Goal: Task Accomplishment & Management: Complete application form

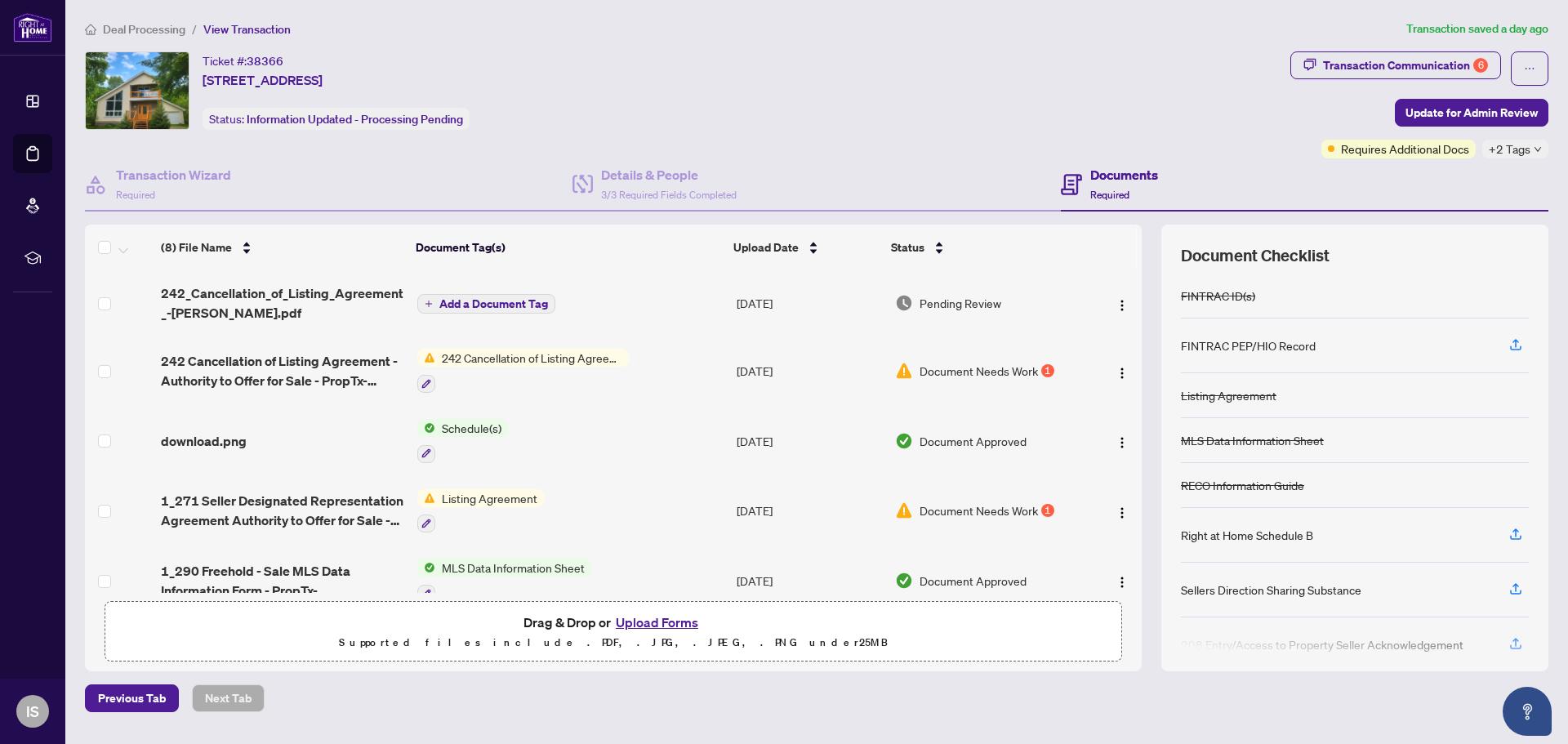
scroll to position [171, 0]
click at [603, 525] on td "Listing Agreement" at bounding box center [571, 510] width 319 height 70
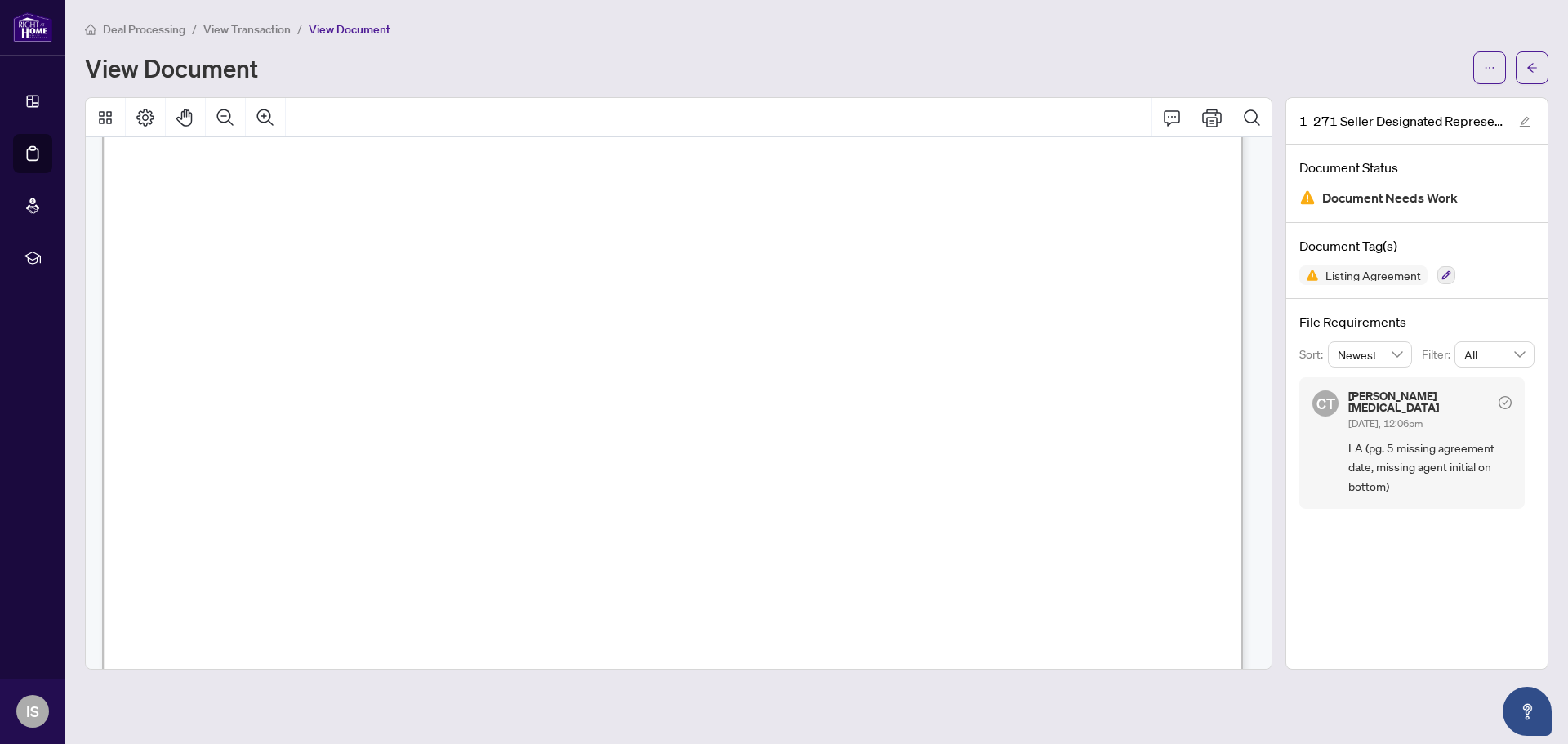
scroll to position [4573, 0]
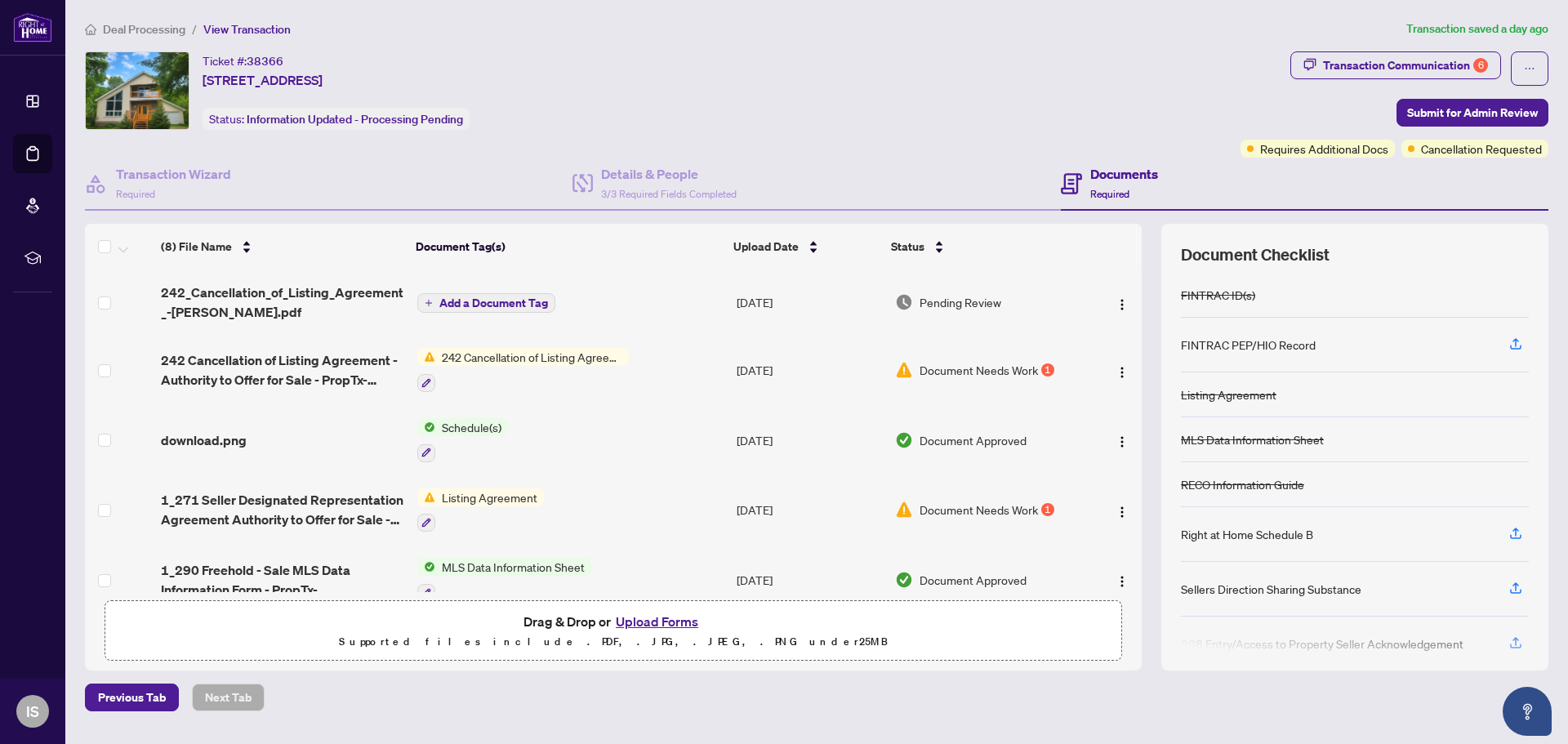
click at [666, 377] on td "242 Cancellation of Listing Agreement - Authority to Offer for Sale" at bounding box center [571, 369] width 319 height 70
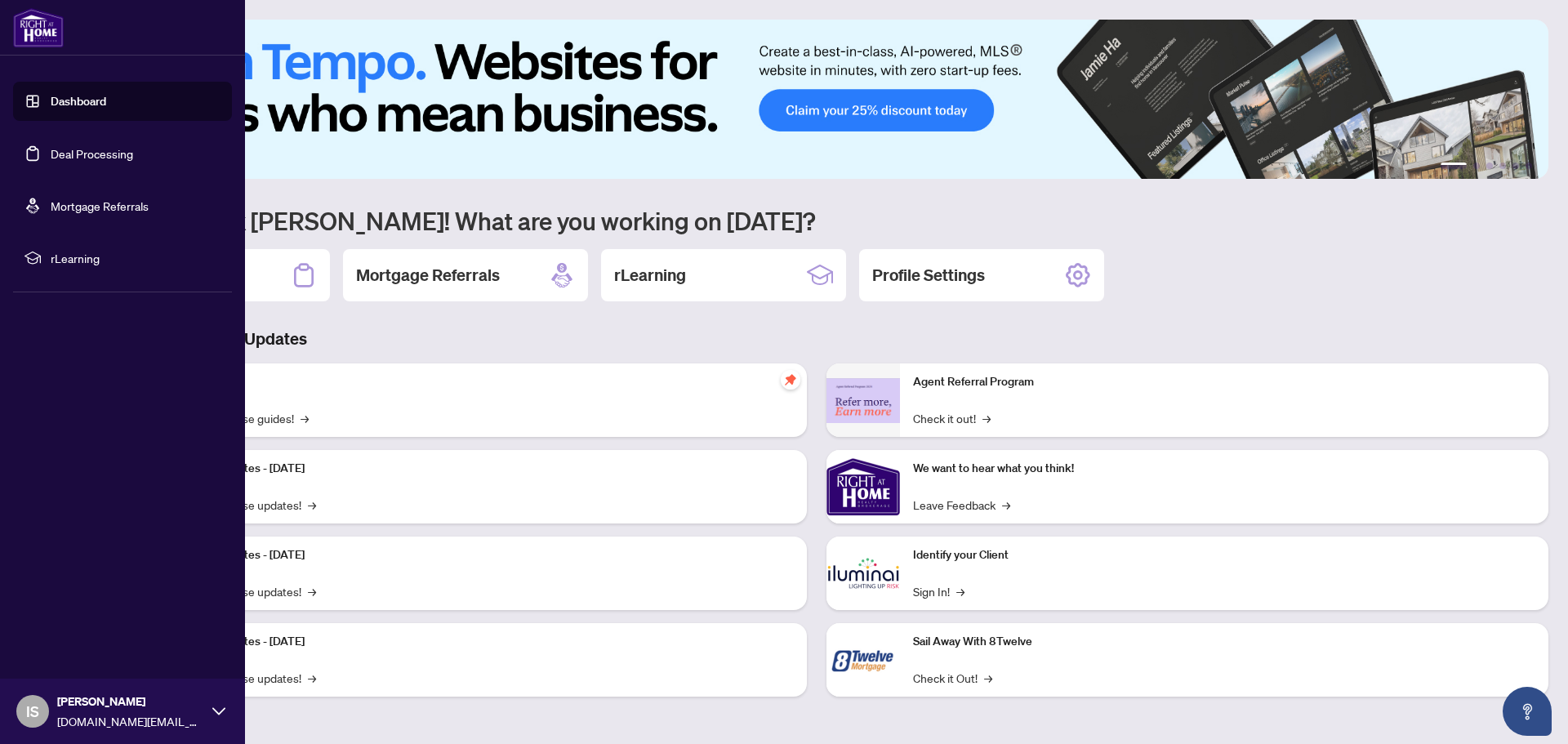
click at [51, 150] on link "Deal Processing" at bounding box center [92, 153] width 82 height 14
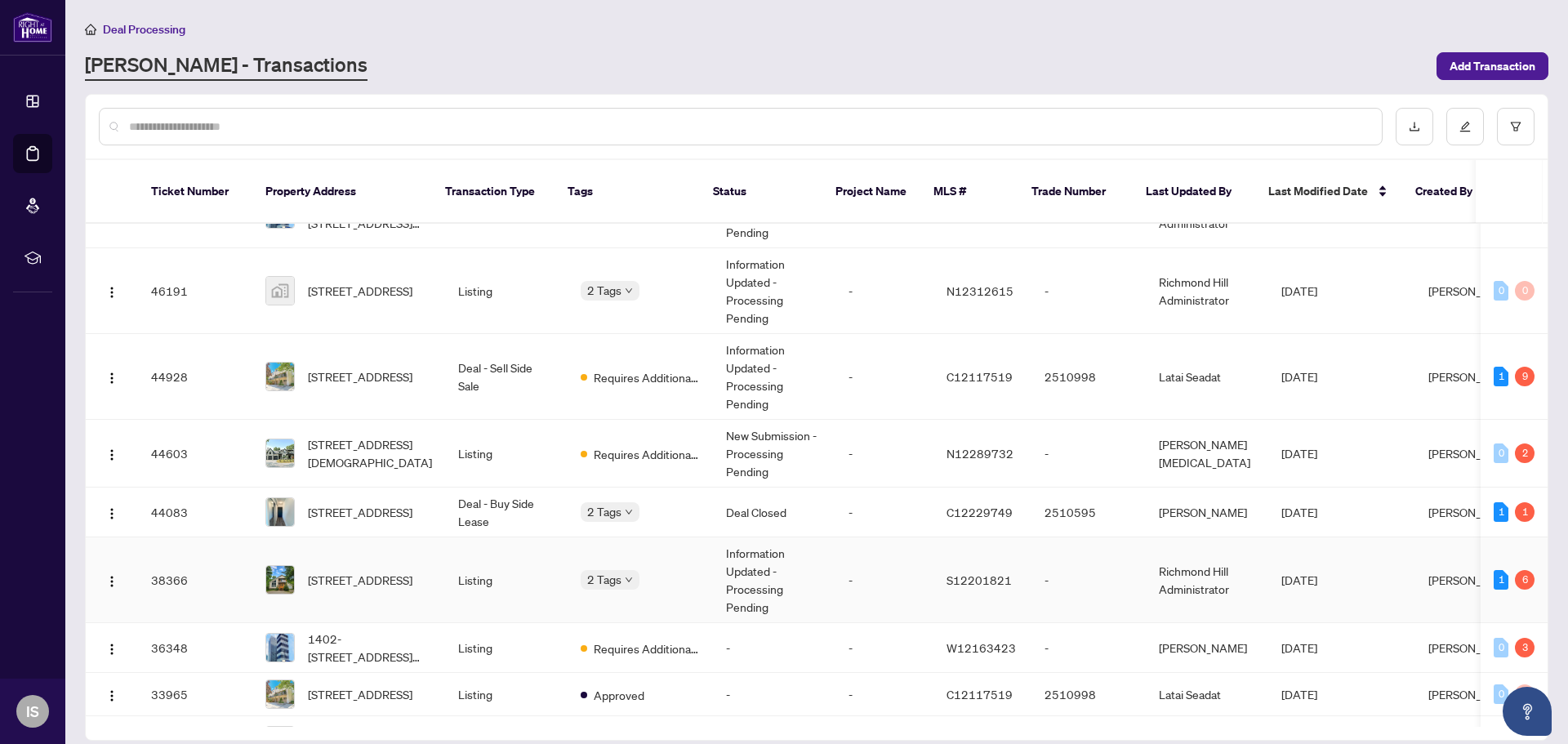
scroll to position [82, 0]
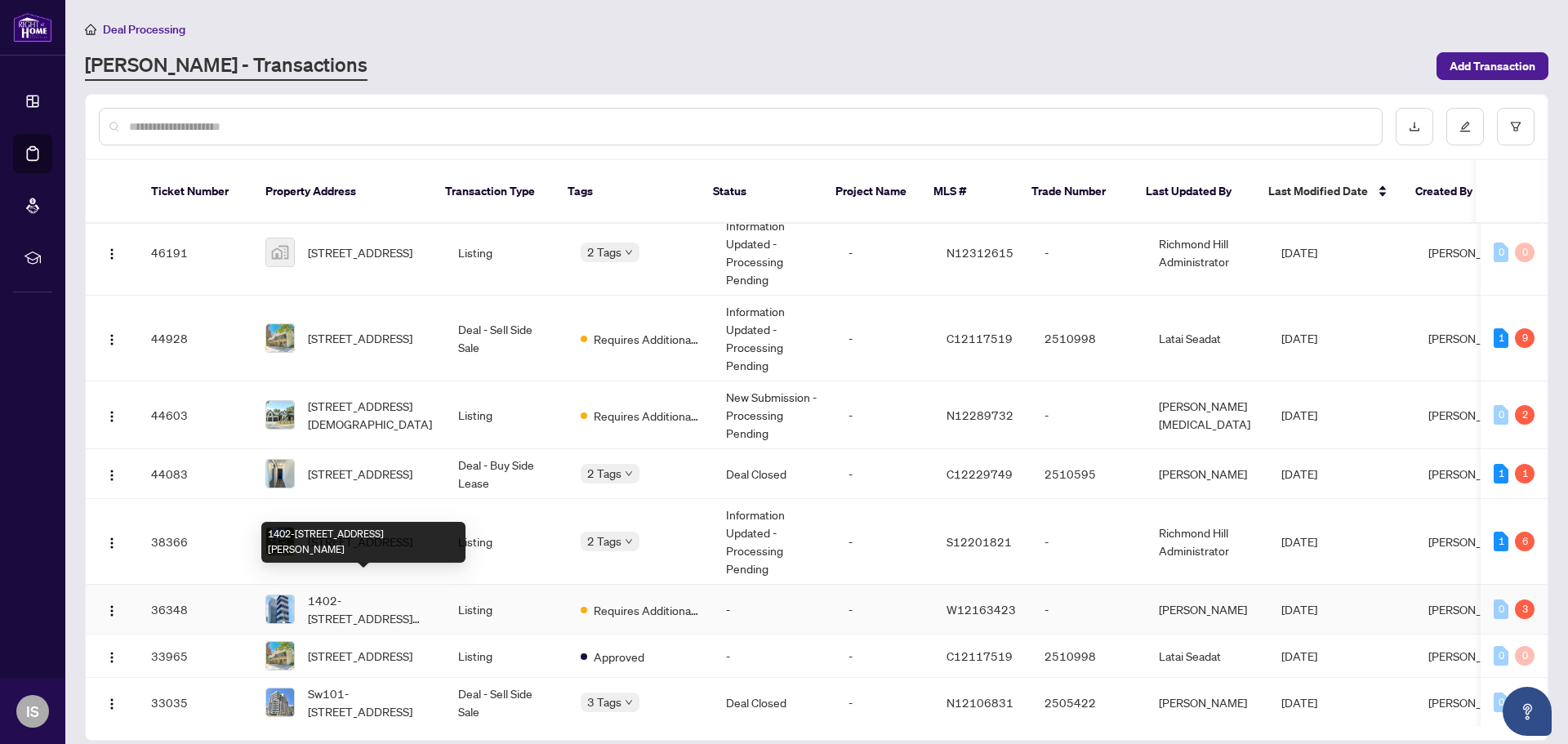
click at [367, 526] on div "1402-56 Annie Craig Dr, Toronto, Ontario M8V 0C8, Canada" at bounding box center [364, 542] width 204 height 41
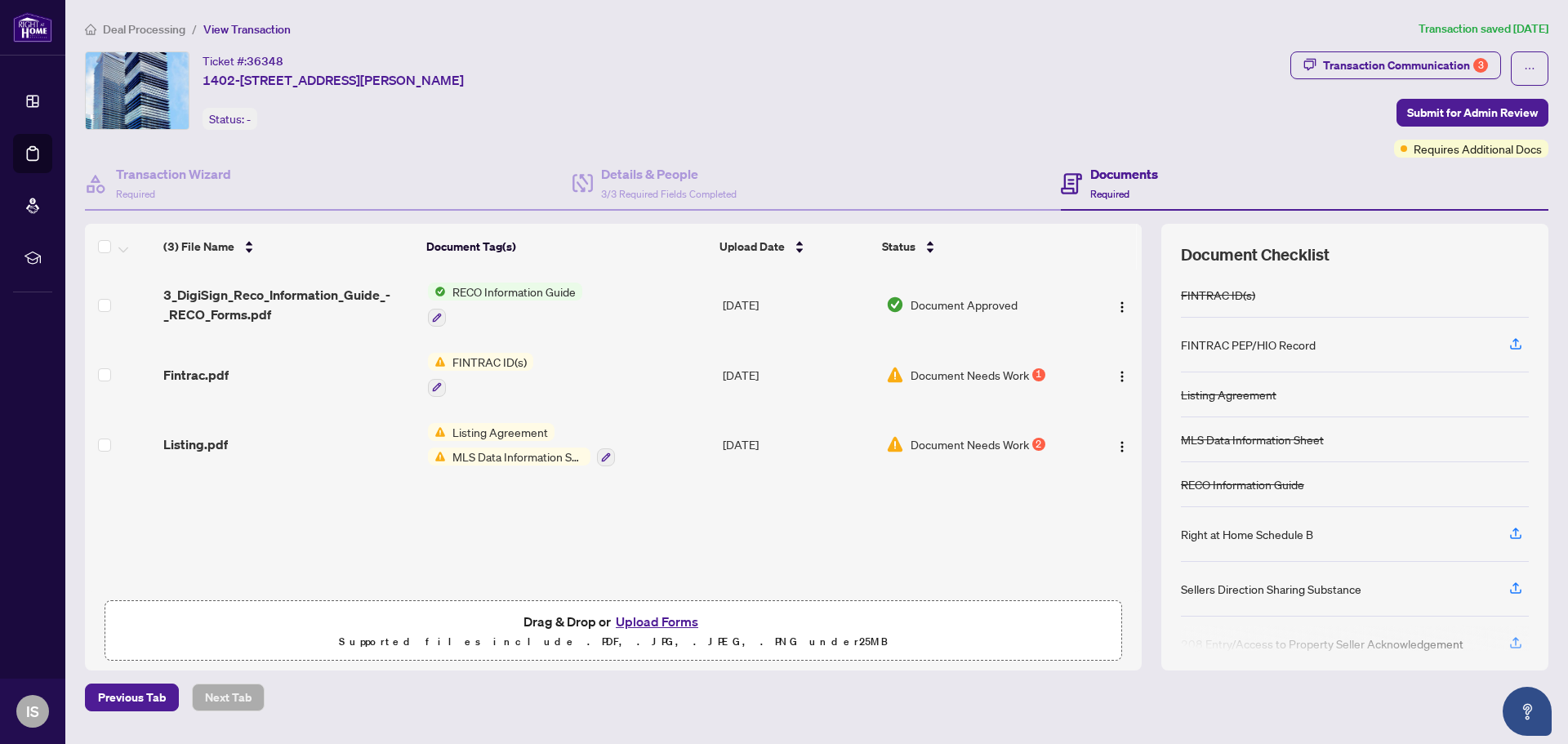
click at [645, 618] on button "Upload Forms" at bounding box center [657, 621] width 93 height 21
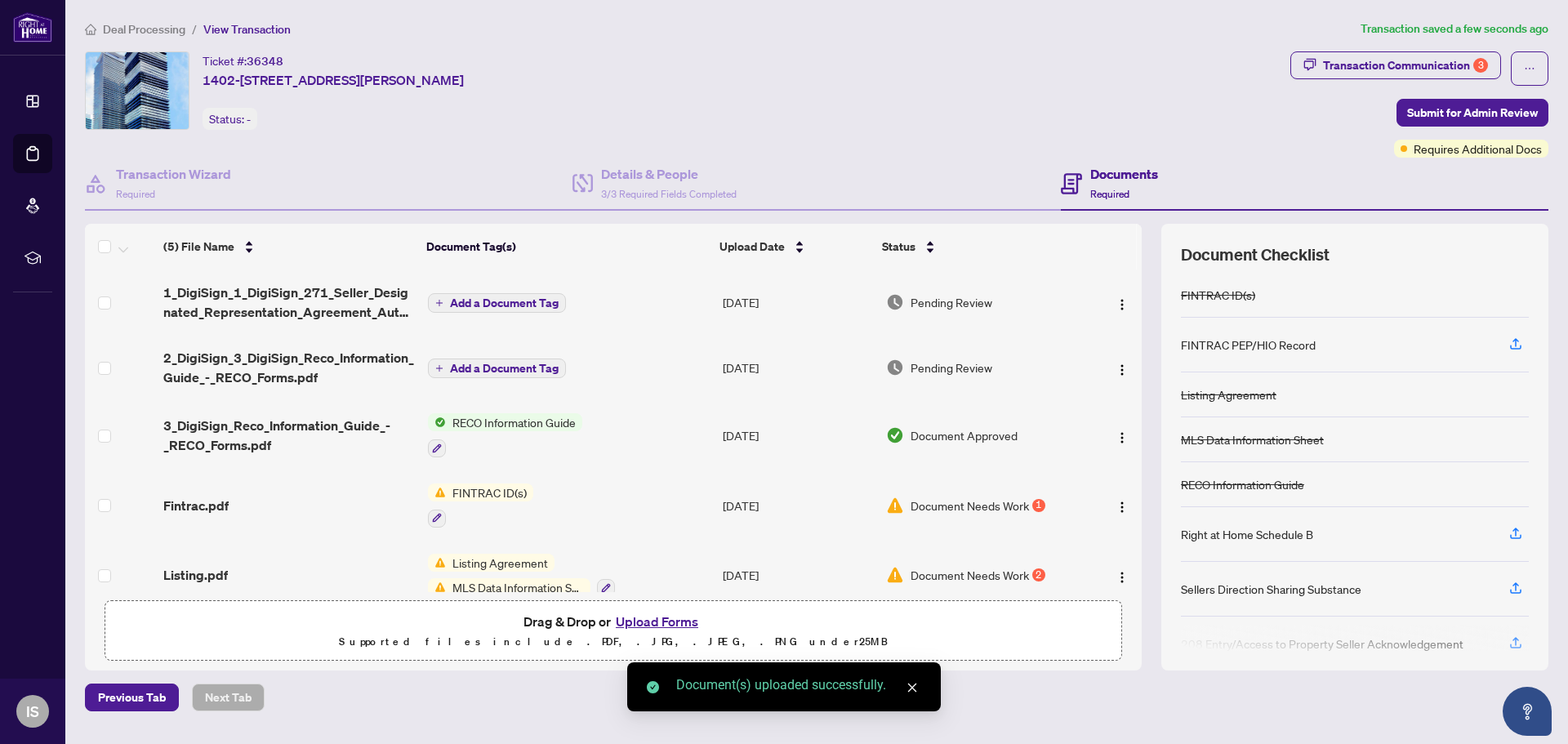
click at [1466, 90] on div "Transaction Communication 3 Submit for Admin Review Requires Additional Docs" at bounding box center [1419, 104] width 258 height 106
click at [1430, 109] on span "Submit for Admin Review" at bounding box center [1473, 112] width 131 height 26
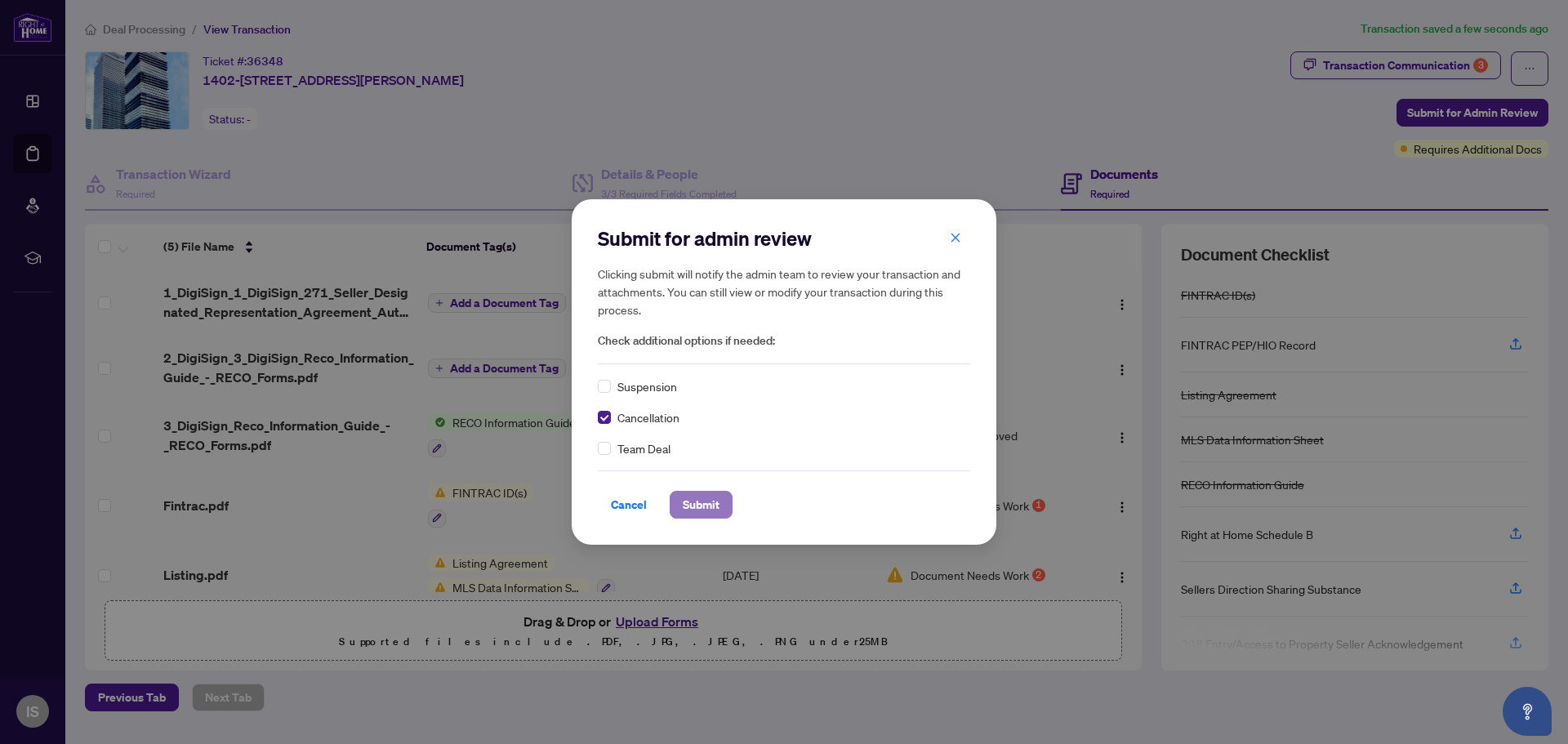
drag, startPoint x: 703, startPoint y: 500, endPoint x: 695, endPoint y: 504, distance: 8.9
click at [702, 501] on span "Submit" at bounding box center [701, 504] width 37 height 26
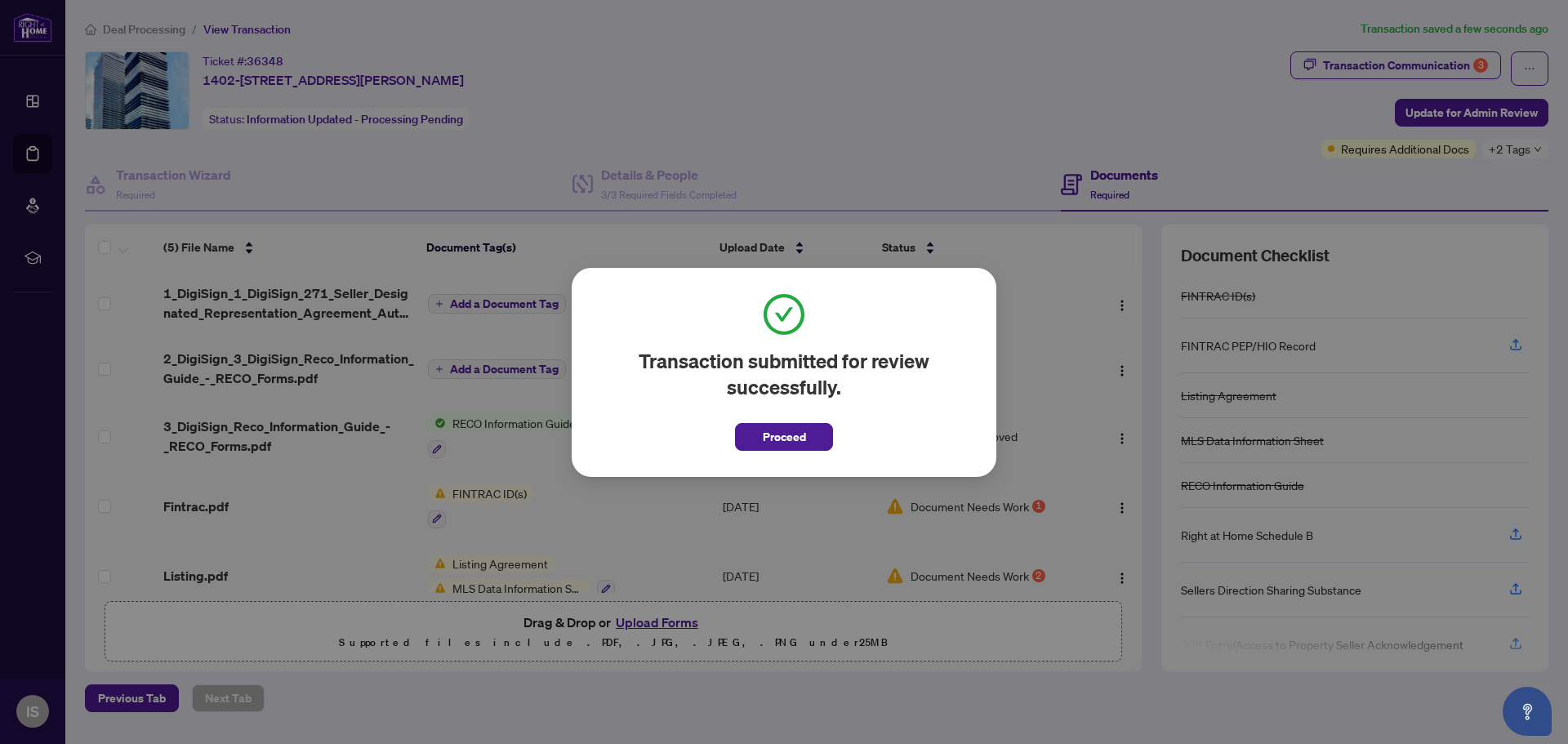
click at [800, 451] on div "Transaction submitted for review successfully. Proceed Cancel OK" at bounding box center [784, 372] width 425 height 209
click at [735, 445] on button "Proceed" at bounding box center [783, 437] width 98 height 28
